Goal: Task Accomplishment & Management: Complete application form

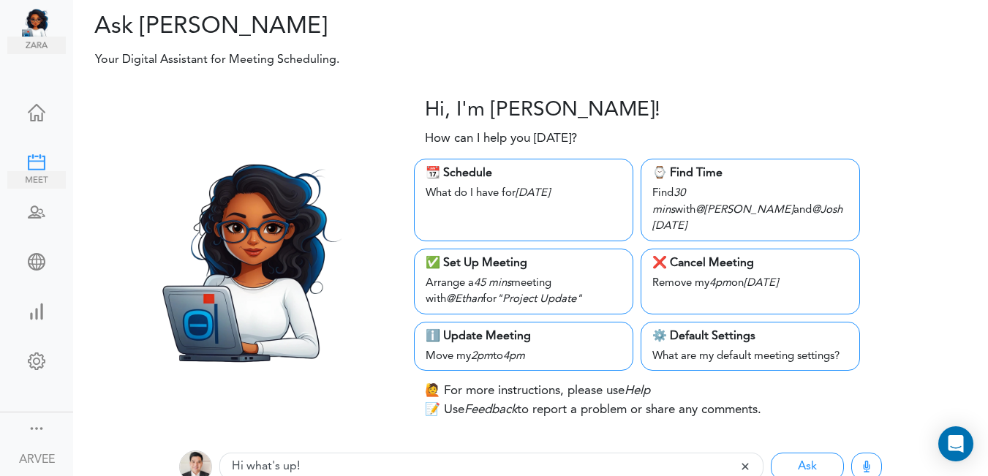
click at [38, 155] on div at bounding box center [36, 161] width 58 height 15
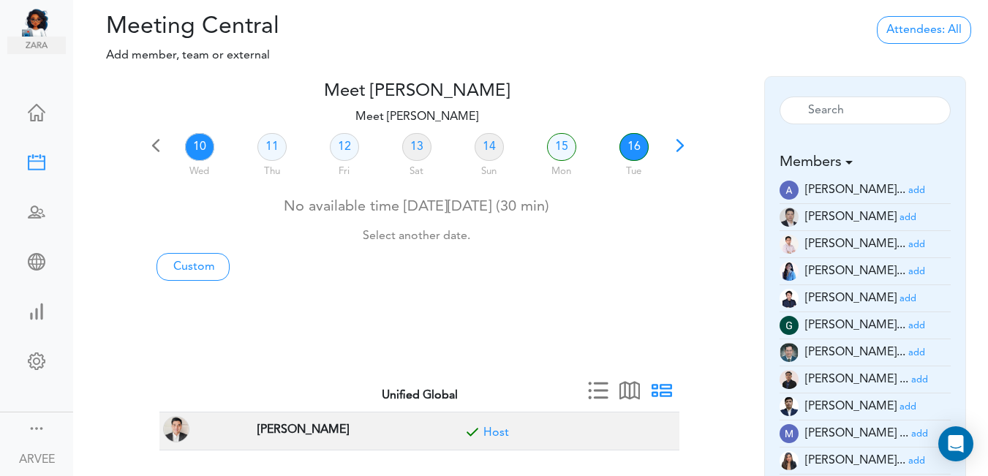
click at [635, 148] on link "16" at bounding box center [633, 147] width 29 height 28
click at [633, 148] on link "16" at bounding box center [633, 147] width 29 height 28
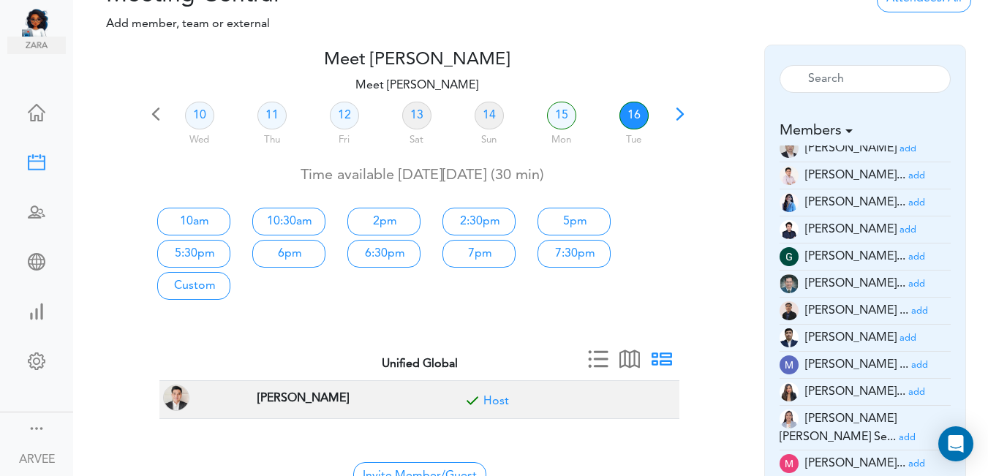
scroll to position [42, 0]
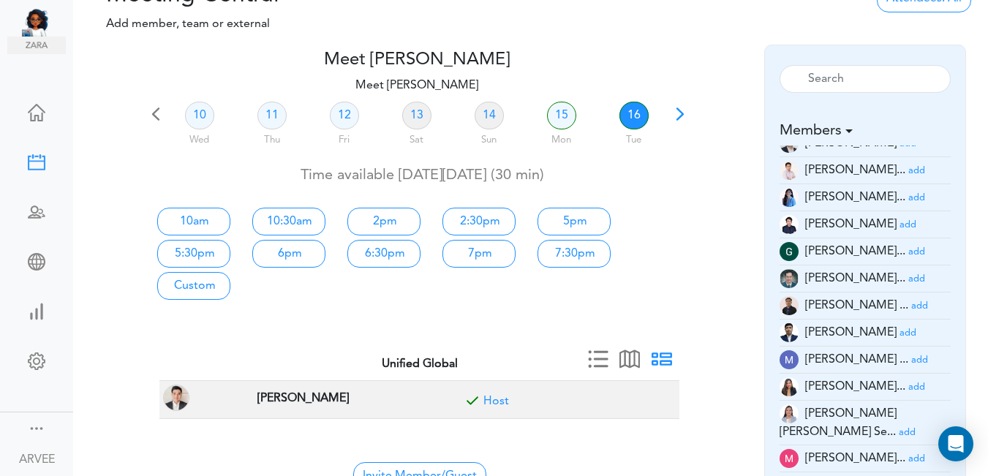
click at [908, 454] on small "add" at bounding box center [916, 459] width 17 height 10
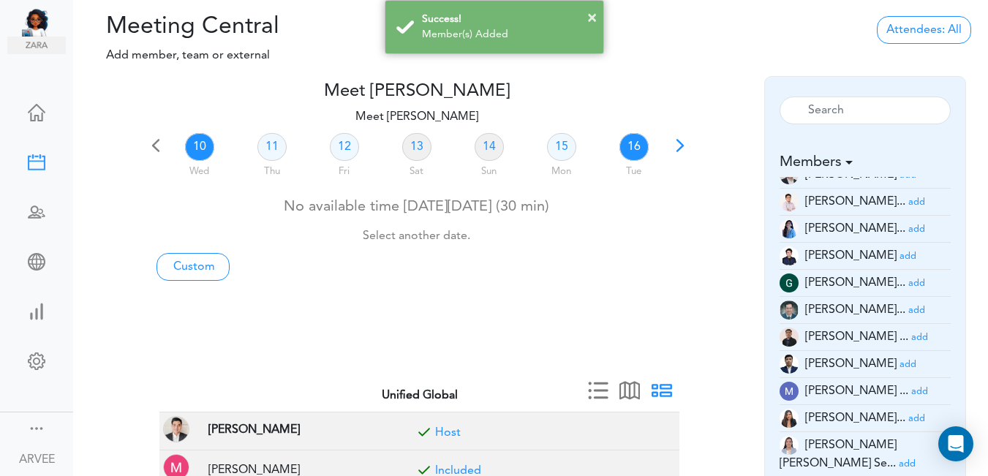
click at [633, 151] on link "16" at bounding box center [633, 147] width 29 height 28
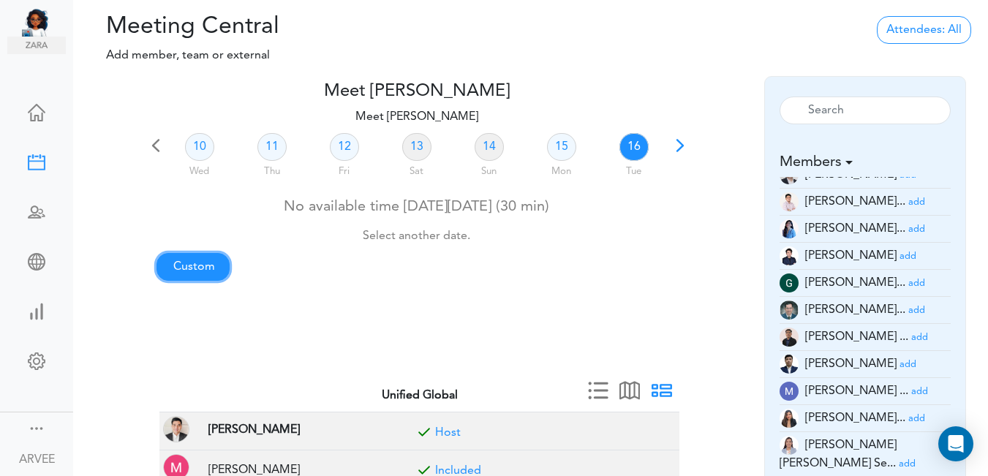
click at [206, 268] on link "Custom" at bounding box center [192, 267] width 73 height 28
type input "Meet [PERSON_NAME]"
type input "https://us02web.zoom.us/j/9174257685?pwd=VUE3Y2Fpem5ORktDVUZkeE9Yc01vZz09"
type input "2025-09-10T14:00"
type input "2025-09-10T14:30"
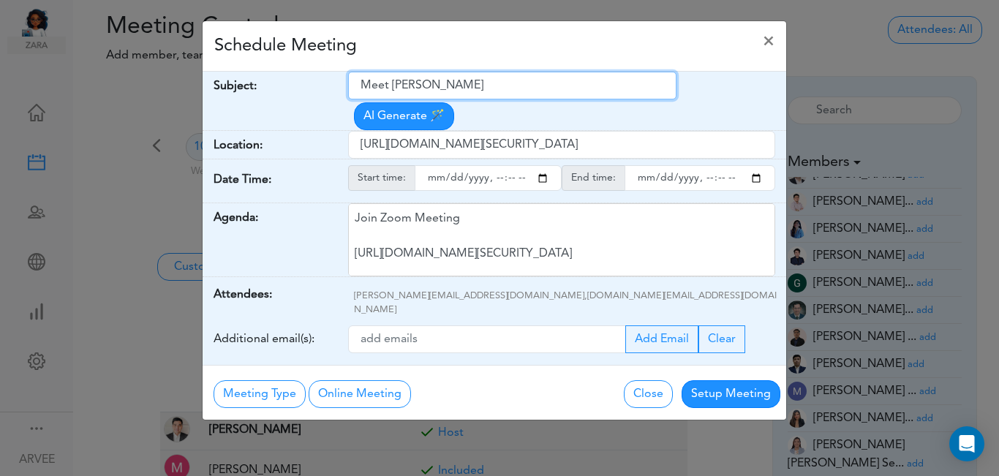
drag, startPoint x: 360, startPoint y: 86, endPoint x: 485, endPoint y: 96, distance: 125.4
click at [485, 91] on input "Meet [PERSON_NAME]" at bounding box center [512, 86] width 328 height 28
paste input "Xingyu Chen- Q3 2025 Tax Plan"
type input "Xingyu Chen- Q3 2025 Tax Plan"
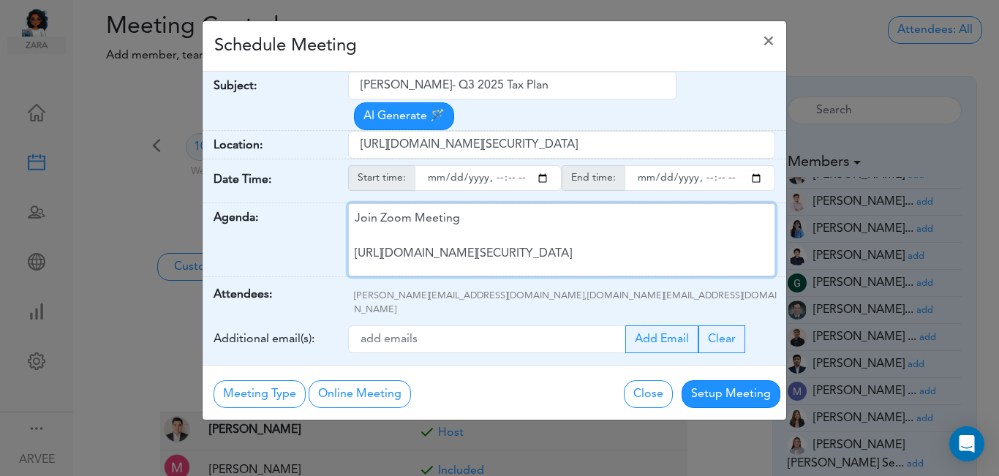
click at [455, 214] on div "Join Zoom Meeting https://us02web.zoom.us/j/9174257685?pwd=VUE3Y2Fpem5ORktDVUZk…" at bounding box center [561, 239] width 427 height 73
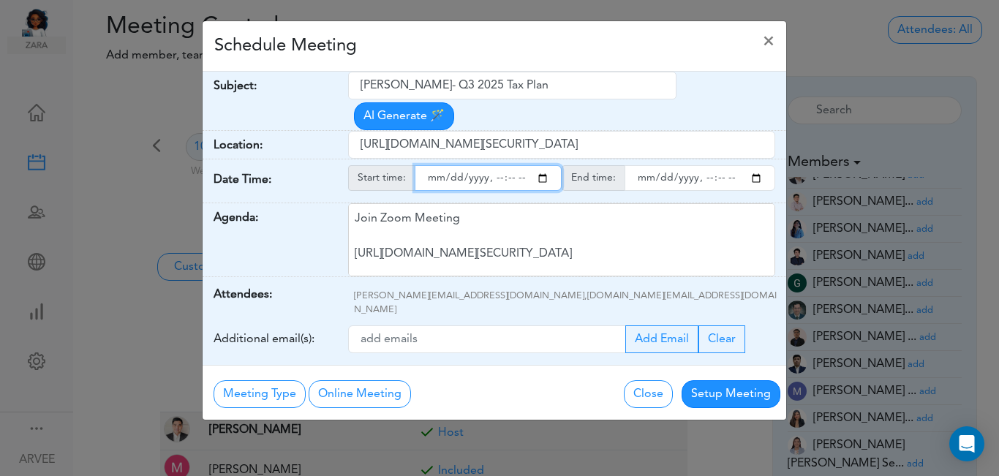
click at [540, 165] on input "starttime" at bounding box center [488, 178] width 147 height 26
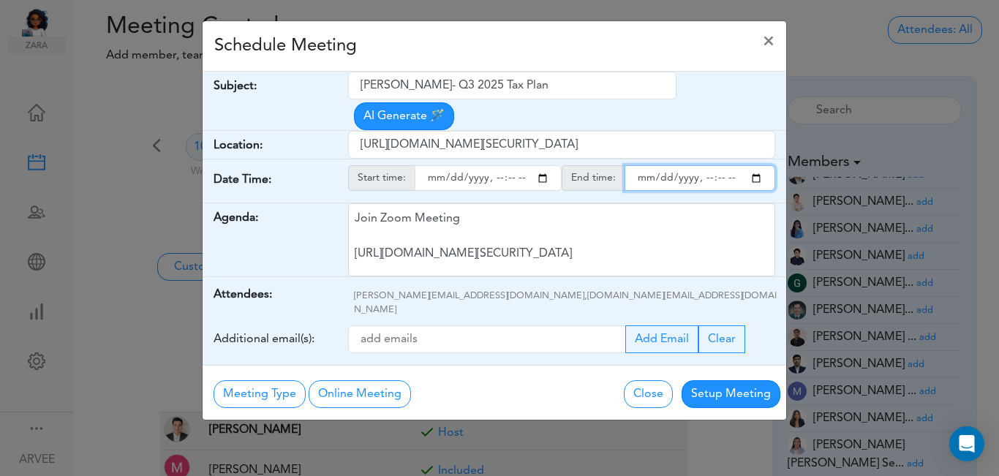
type input "2025-09-16T15:00"
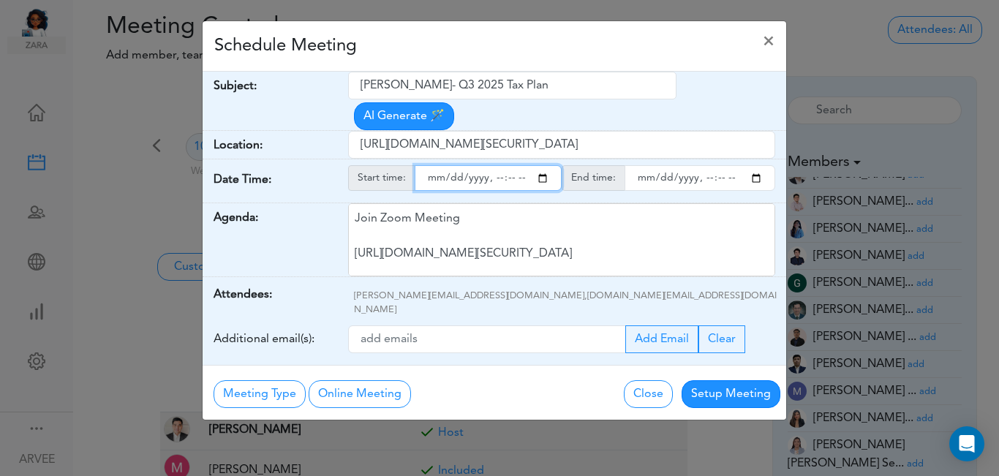
click at [759, 165] on input "endtime" at bounding box center [699, 178] width 151 height 26
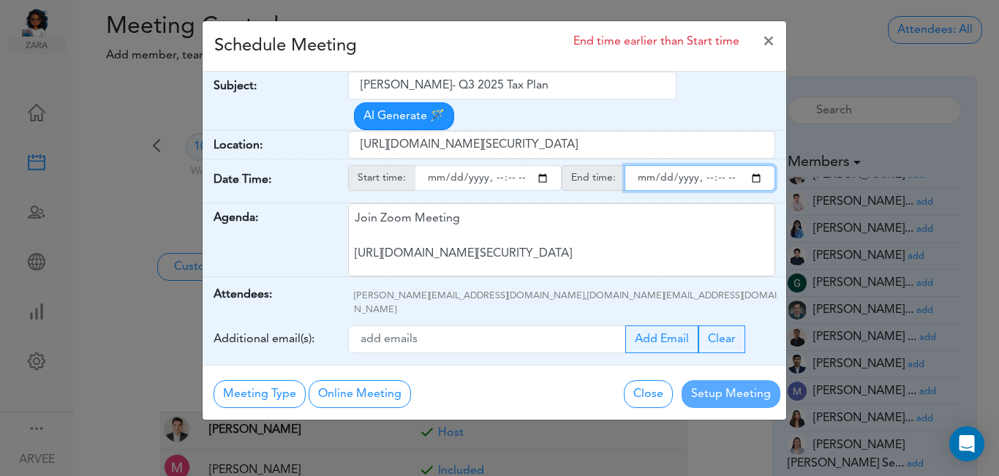
click at [715, 165] on input "endtime" at bounding box center [699, 178] width 151 height 26
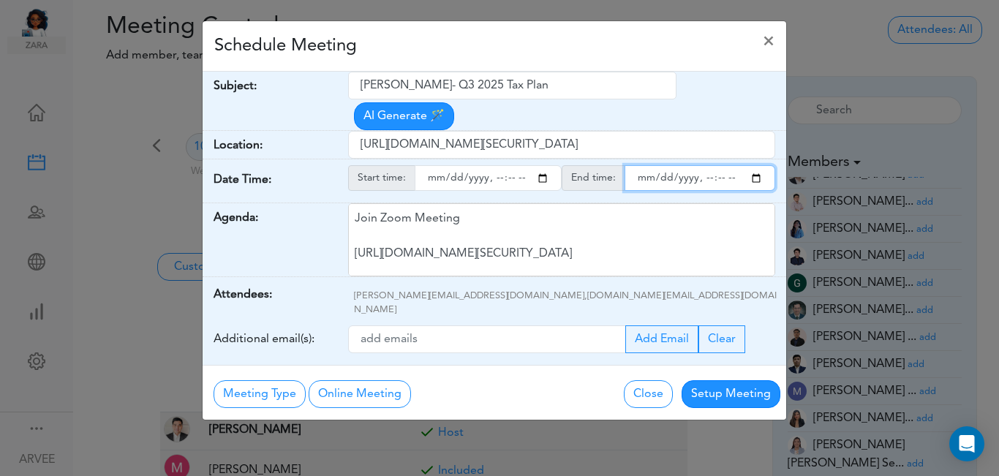
type input "2025-09-16T16:00"
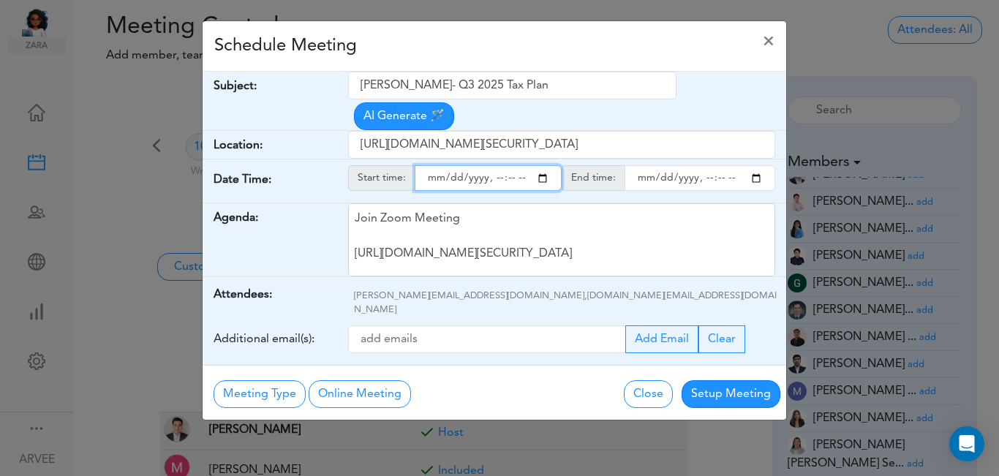
click at [506, 165] on input "starttime" at bounding box center [488, 178] width 147 height 26
type input "2025-09-16T15:15"
click at [521, 46] on div "Schedule Meeting ×" at bounding box center [494, 46] width 583 height 50
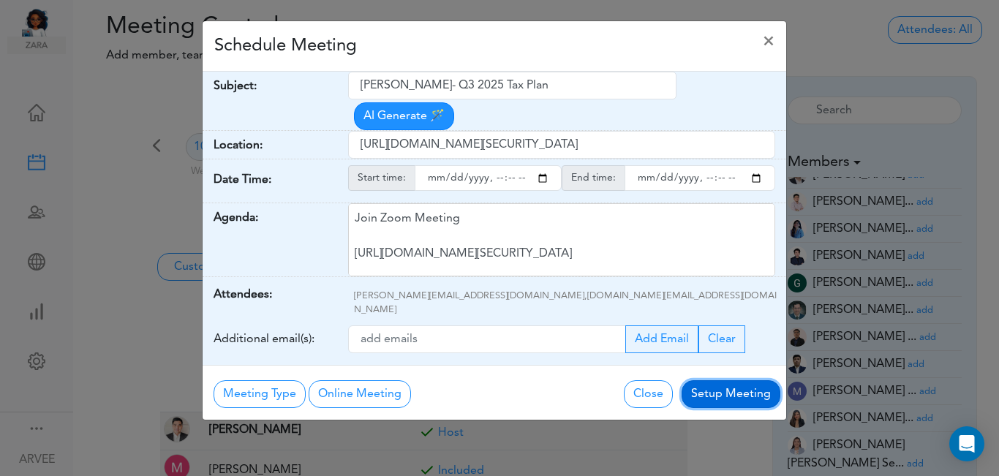
click at [717, 380] on button "Setup Meeting" at bounding box center [730, 394] width 99 height 28
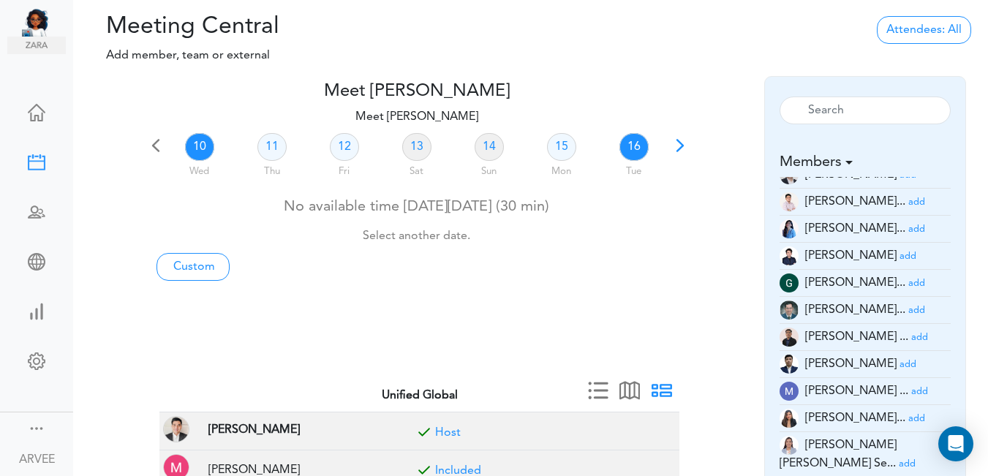
click at [632, 148] on link "16" at bounding box center [633, 147] width 29 height 28
click at [189, 271] on link "Custom" at bounding box center [192, 267] width 73 height 28
type input "Meet [PERSON_NAME]"
type input "https://us02web.zoom.us/j/9174257685?pwd=VUE3Y2Fpem5ORktDVUZkeE9Yc01vZz09"
type input "2025-09-10T14:00"
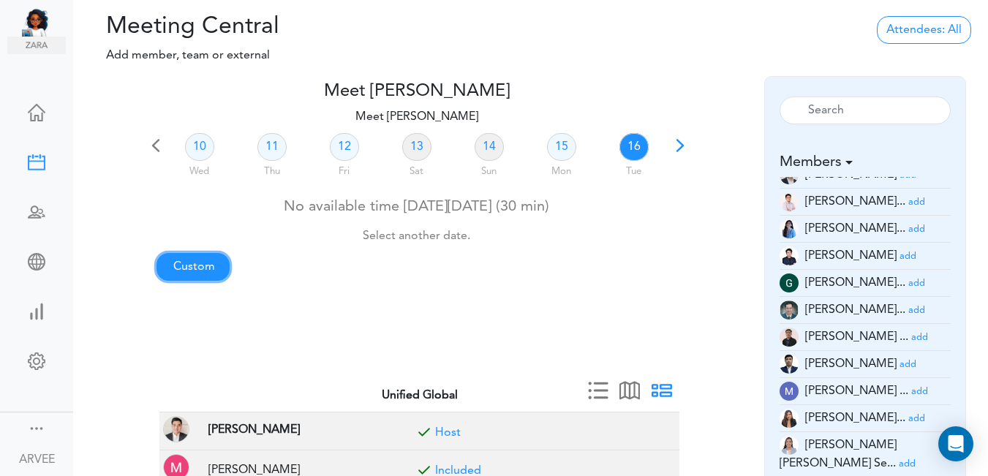
type input "2025-09-10T14:30"
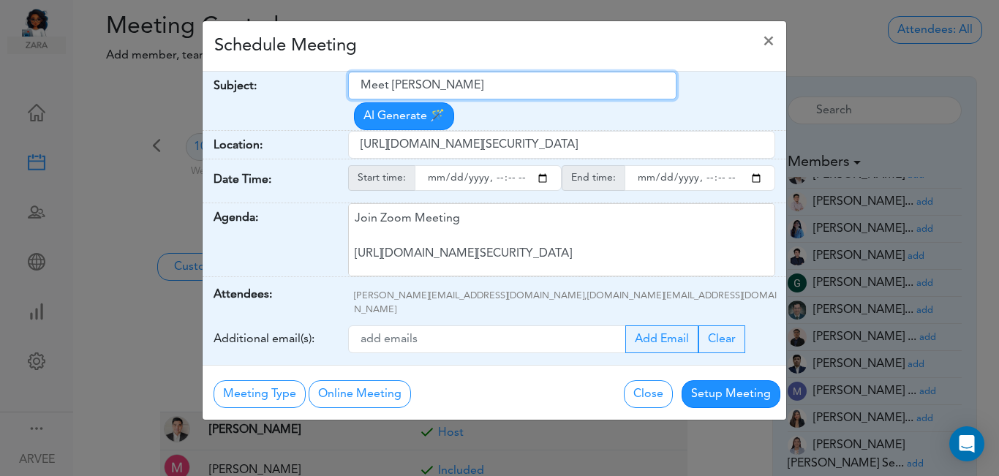
click at [361, 84] on input "Meet [PERSON_NAME]" at bounding box center [512, 86] width 328 height 28
drag, startPoint x: 361, startPoint y: 84, endPoint x: 471, endPoint y: 95, distance: 110.2
click at [471, 95] on input "Meet [PERSON_NAME]" at bounding box center [512, 86] width 328 height 28
paste input "xingyuchen1993@gmail.com"
click at [360, 86] on input "xingyuchen1993@gmail.com" at bounding box center [512, 86] width 328 height 28
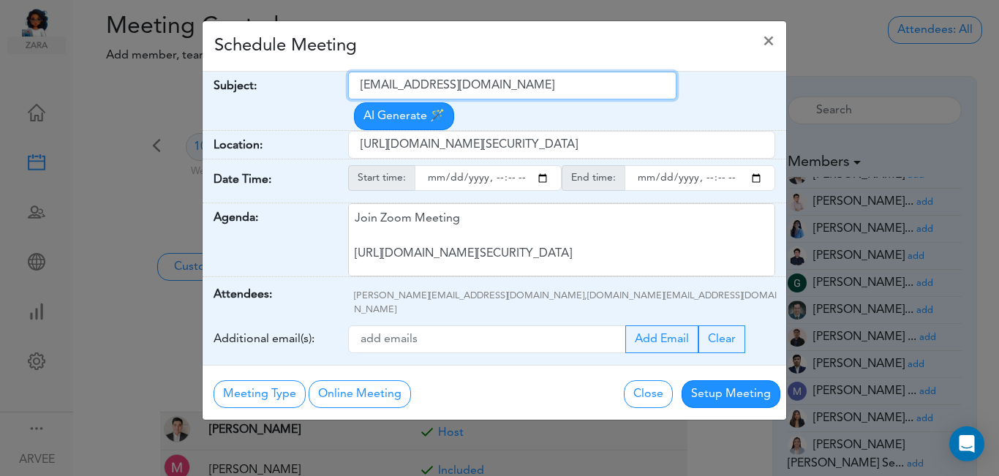
drag, startPoint x: 362, startPoint y: 85, endPoint x: 515, endPoint y: 86, distance: 153.5
click at [515, 86] on input "xingyuchen1993@gmail.com" at bounding box center [512, 86] width 328 height 28
paste input "Xingyu Chen- Q3 2025 Tax Plan"
click at [358, 84] on input "Xingyu Chen- Q3 2025 Tax Plan" at bounding box center [512, 86] width 328 height 28
type input "Internal: Xingyu Chen- Q3 2025 Tax Plan"
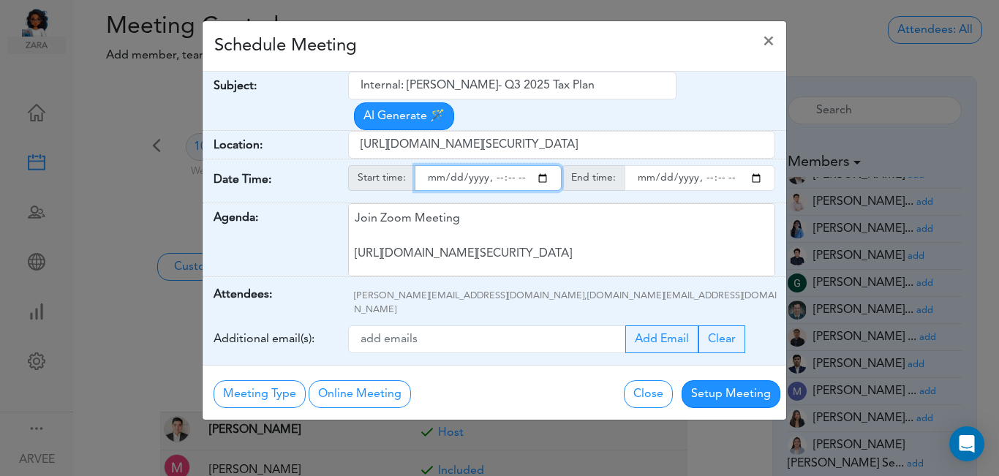
click at [543, 165] on input "starttime" at bounding box center [488, 178] width 147 height 26
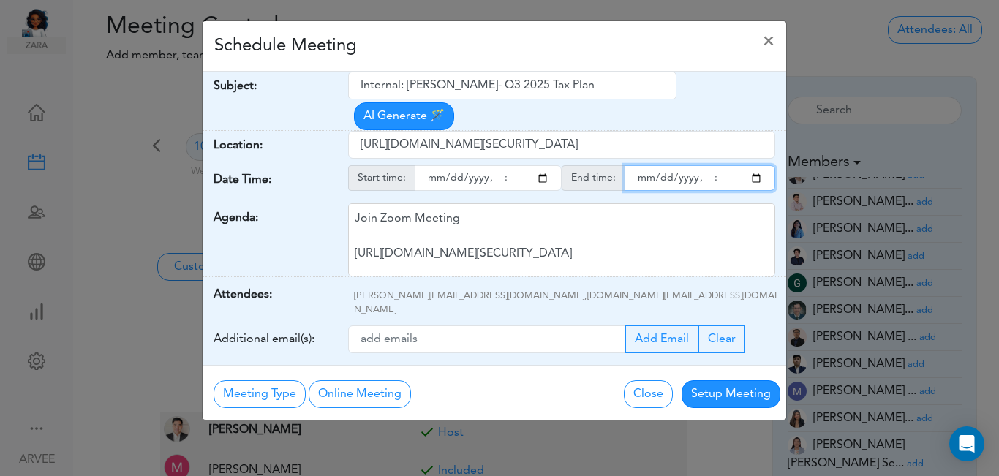
type input "2025-09-16T15:00"
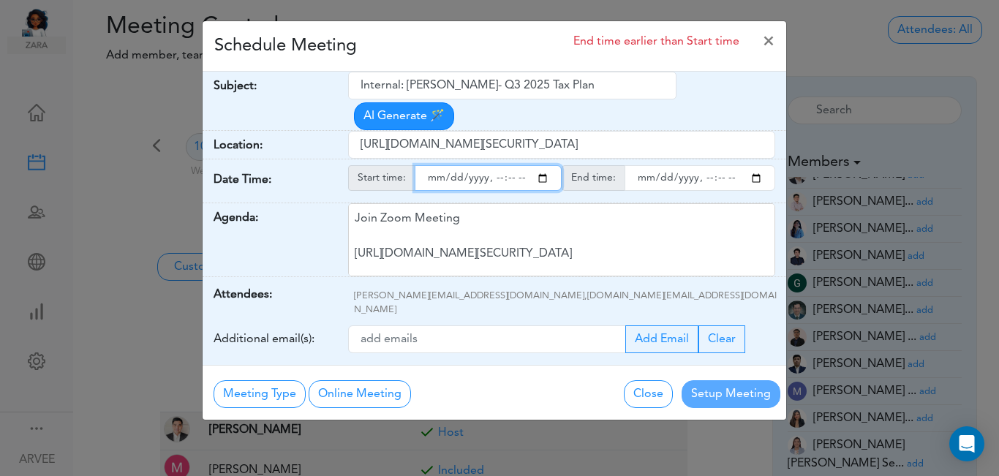
click at [756, 165] on input "endtime" at bounding box center [699, 178] width 151 height 26
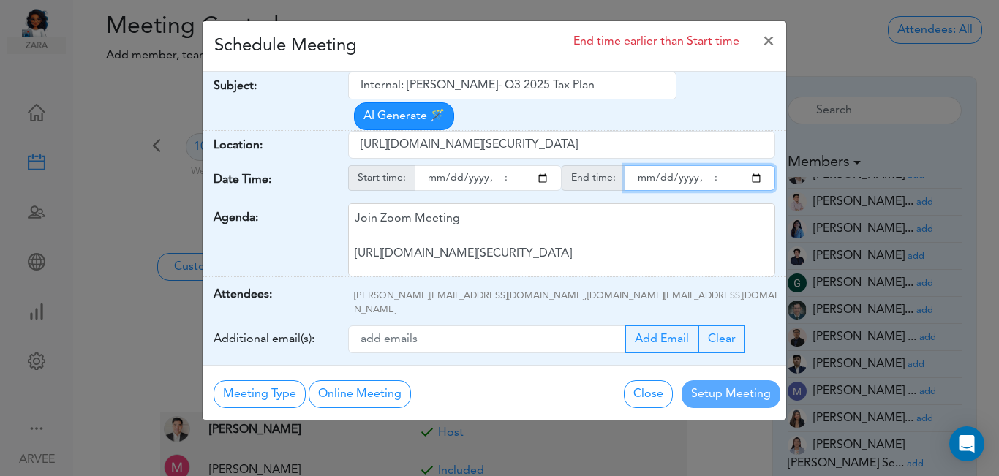
click at [717, 165] on input "endtime" at bounding box center [699, 178] width 151 height 26
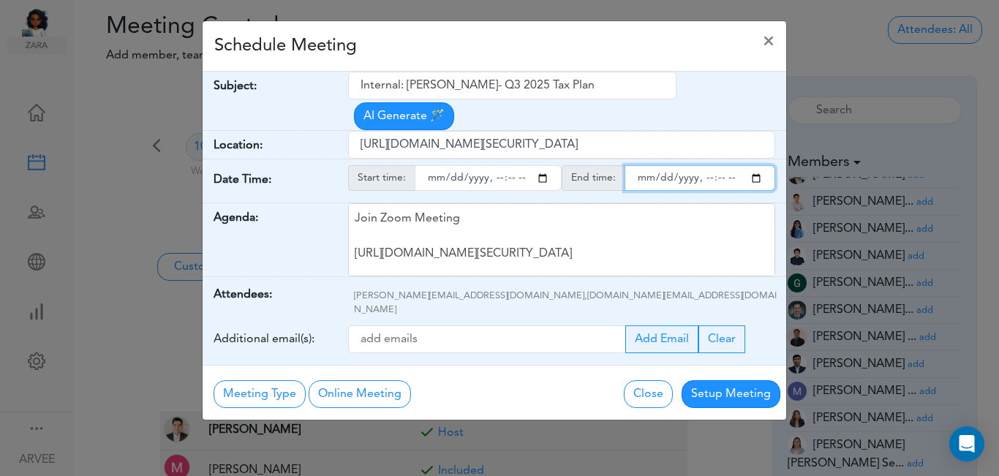
type input "2025-09-16T15:15"
click at [578, 43] on div "Schedule Meeting ×" at bounding box center [494, 46] width 583 height 50
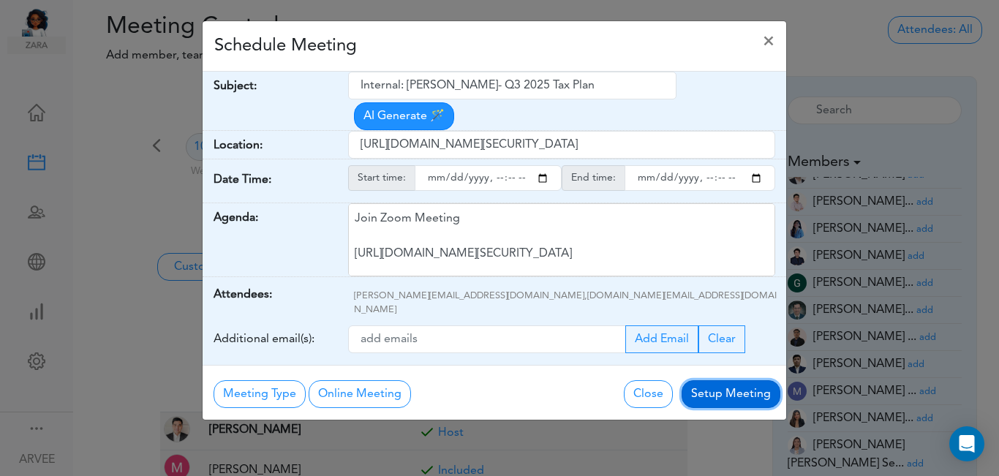
click at [736, 380] on button "Setup Meeting" at bounding box center [730, 394] width 99 height 28
